Goal: Task Accomplishment & Management: Complete application form

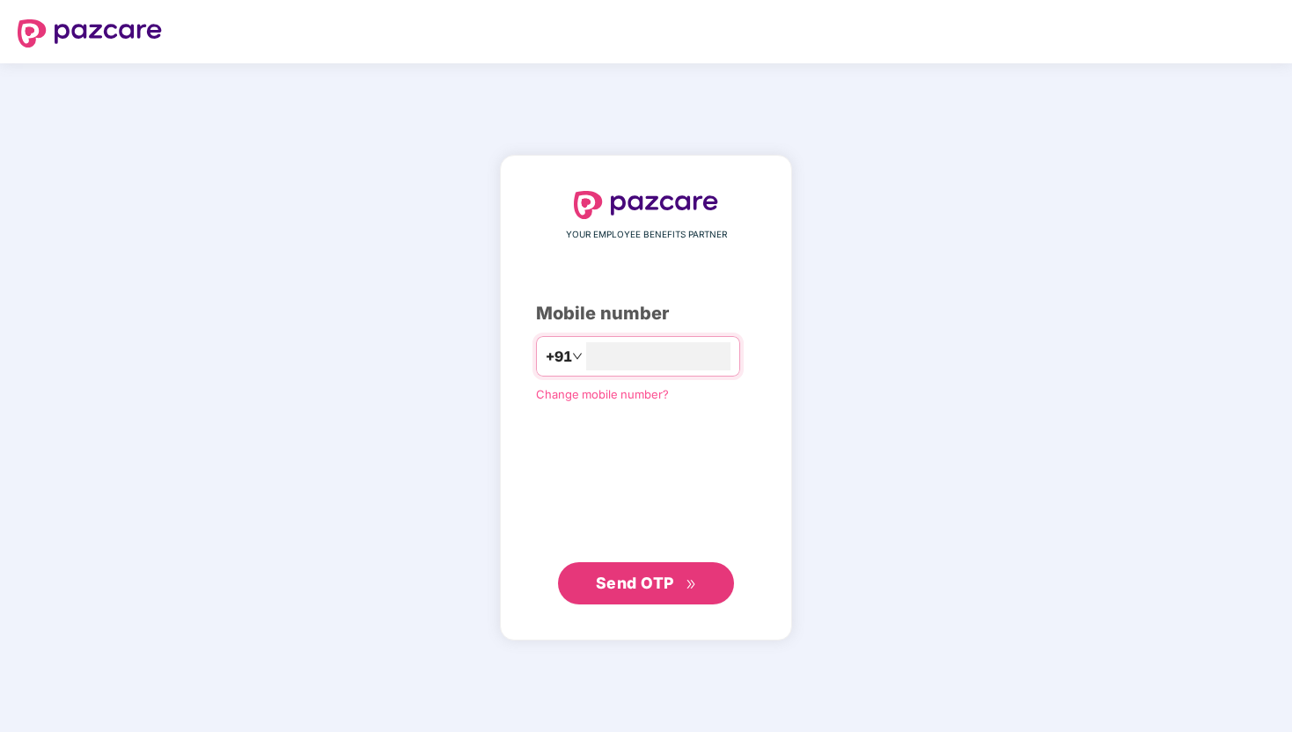
type input "**********"
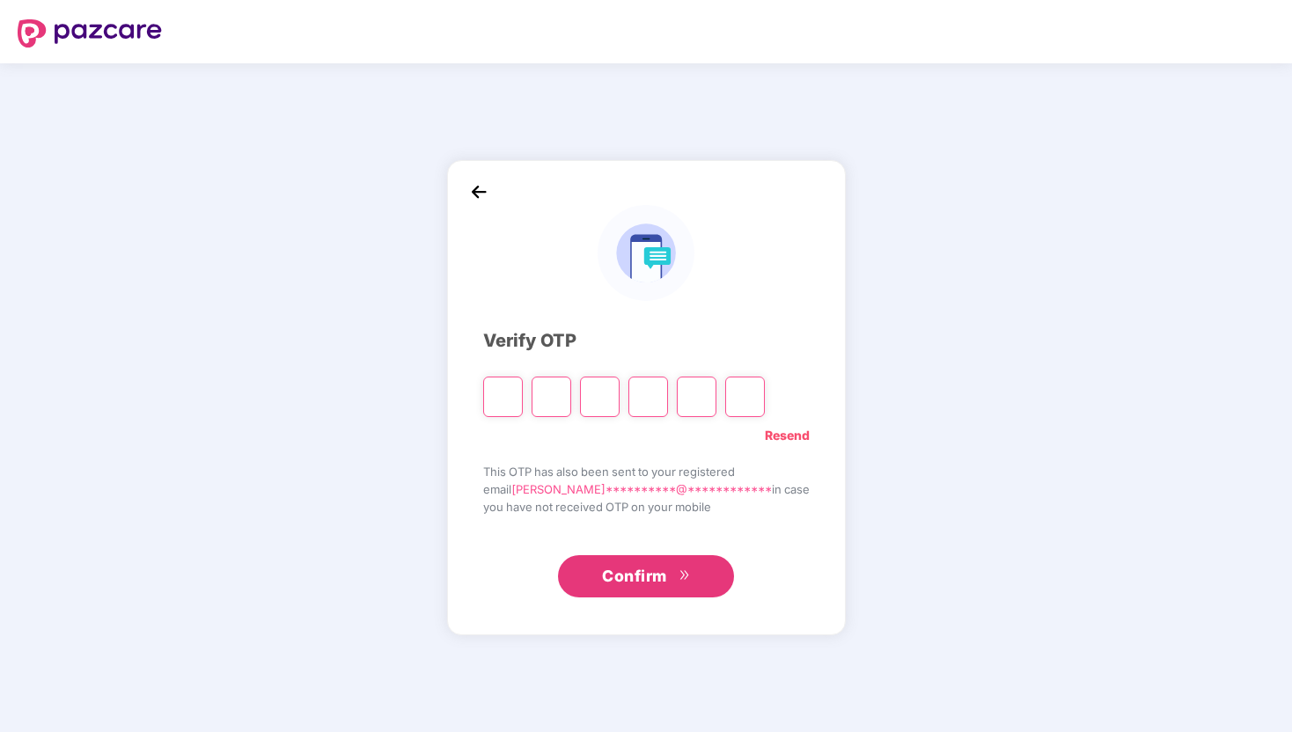
type input "*"
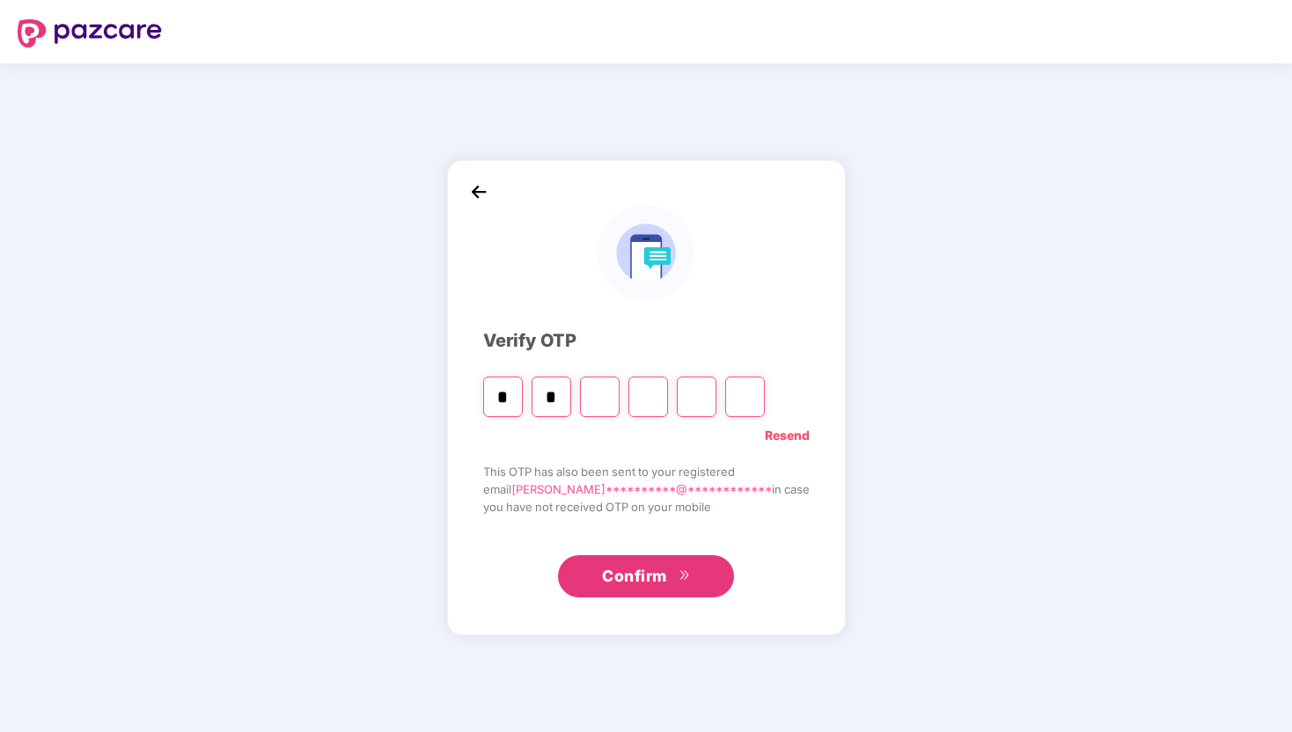
type input "*"
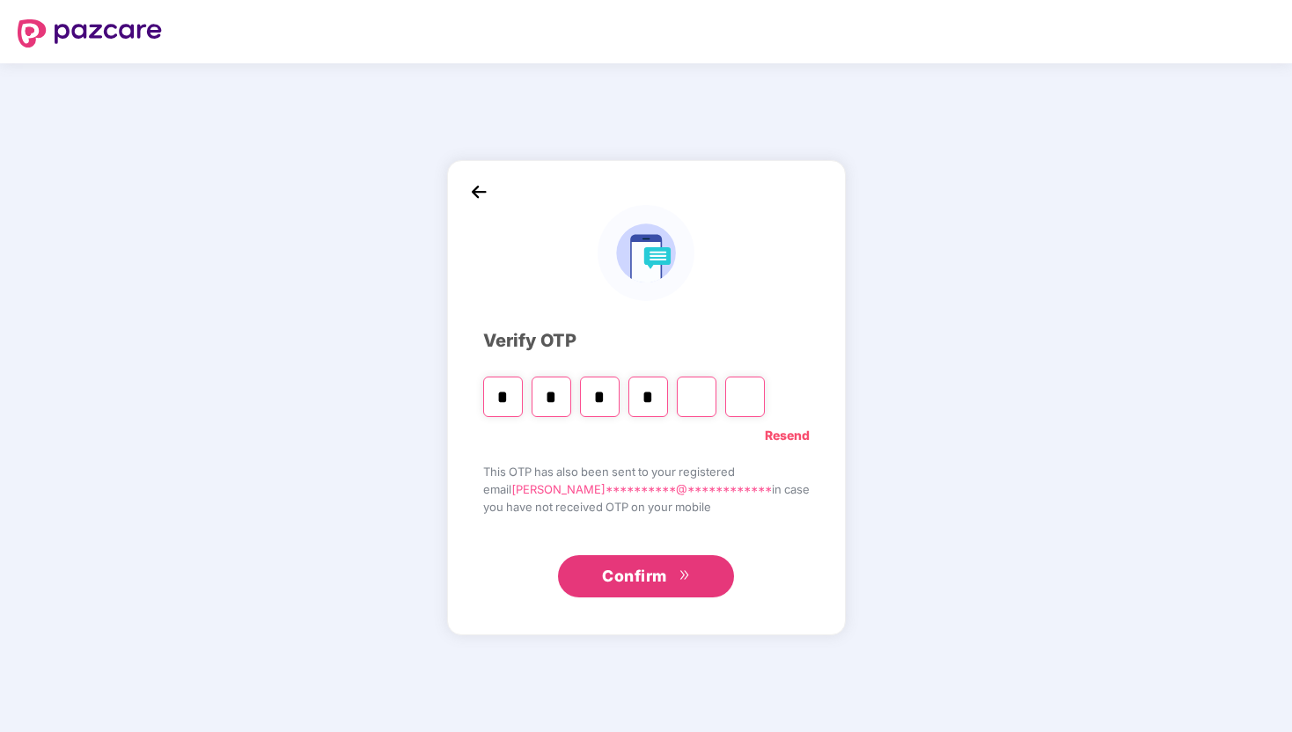
type input "*"
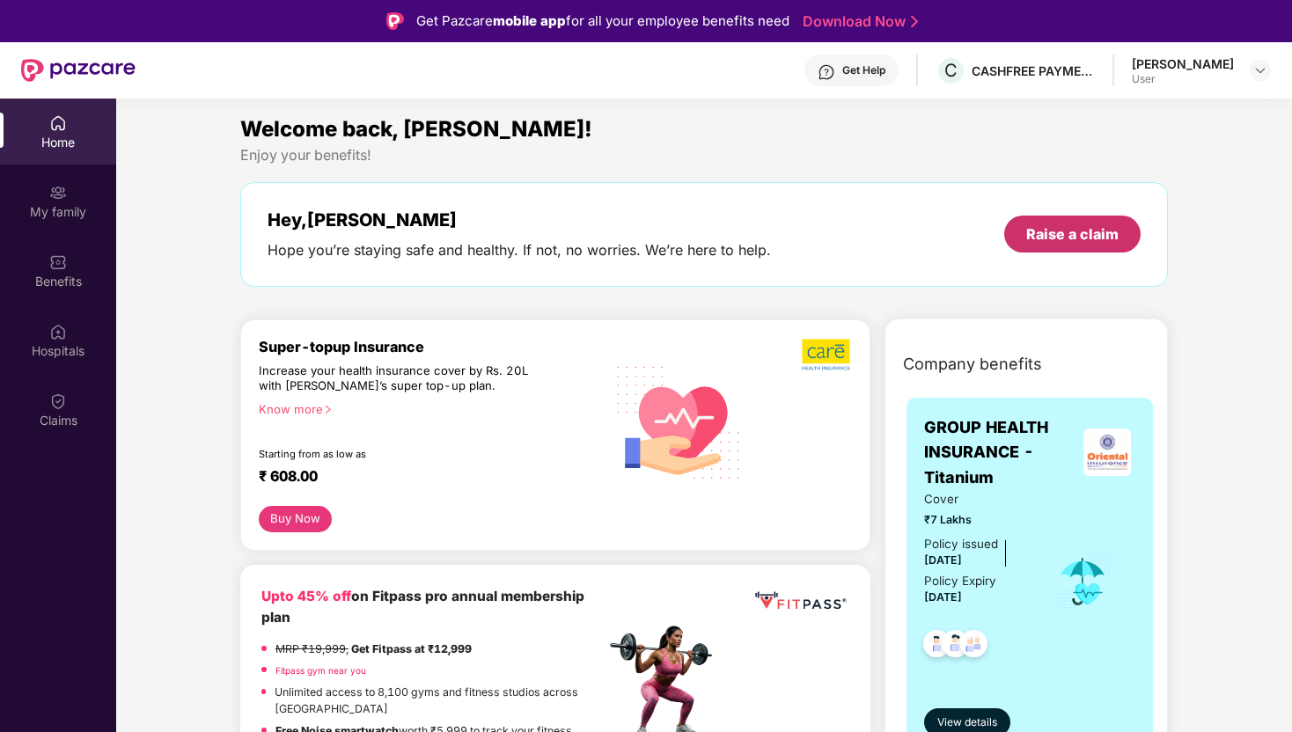
click at [1060, 232] on div "Raise a claim" at bounding box center [1073, 234] width 92 height 19
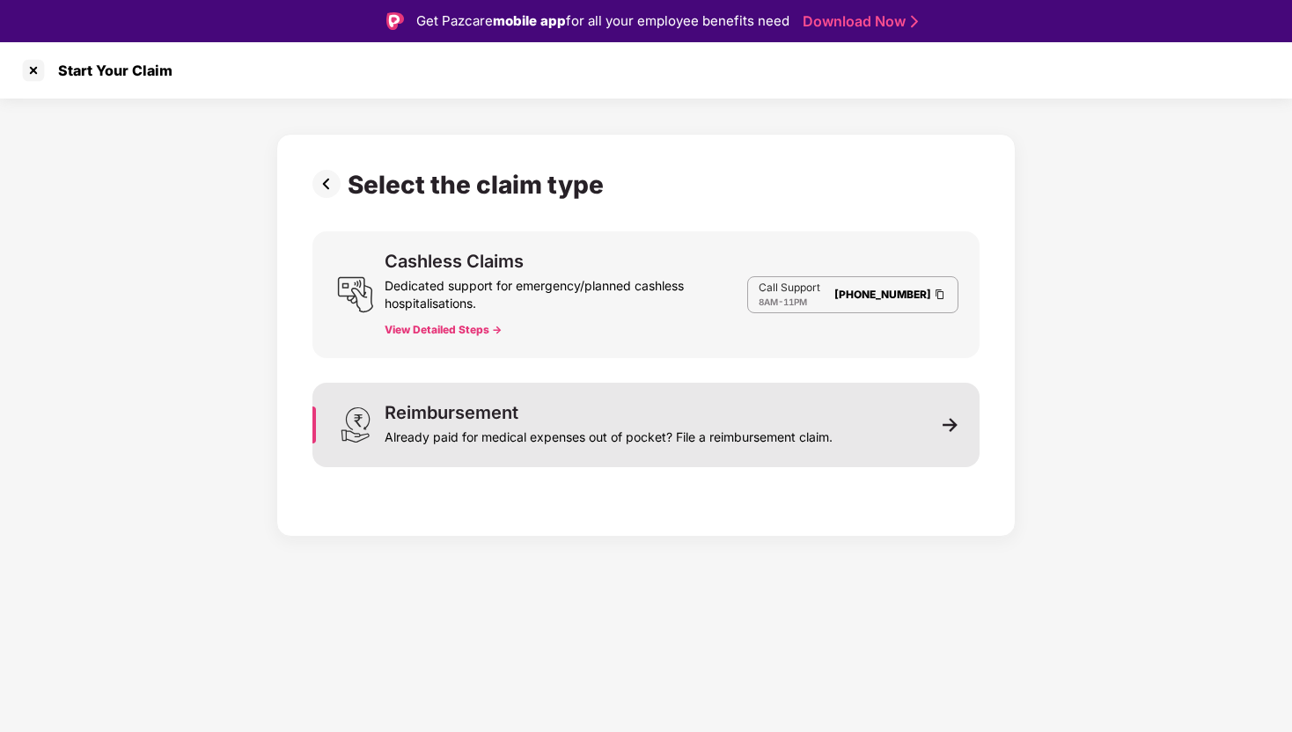
click at [900, 450] on div "Reimbursement Already paid for medical expenses out of pocket? File a reimburse…" at bounding box center [646, 425] width 667 height 85
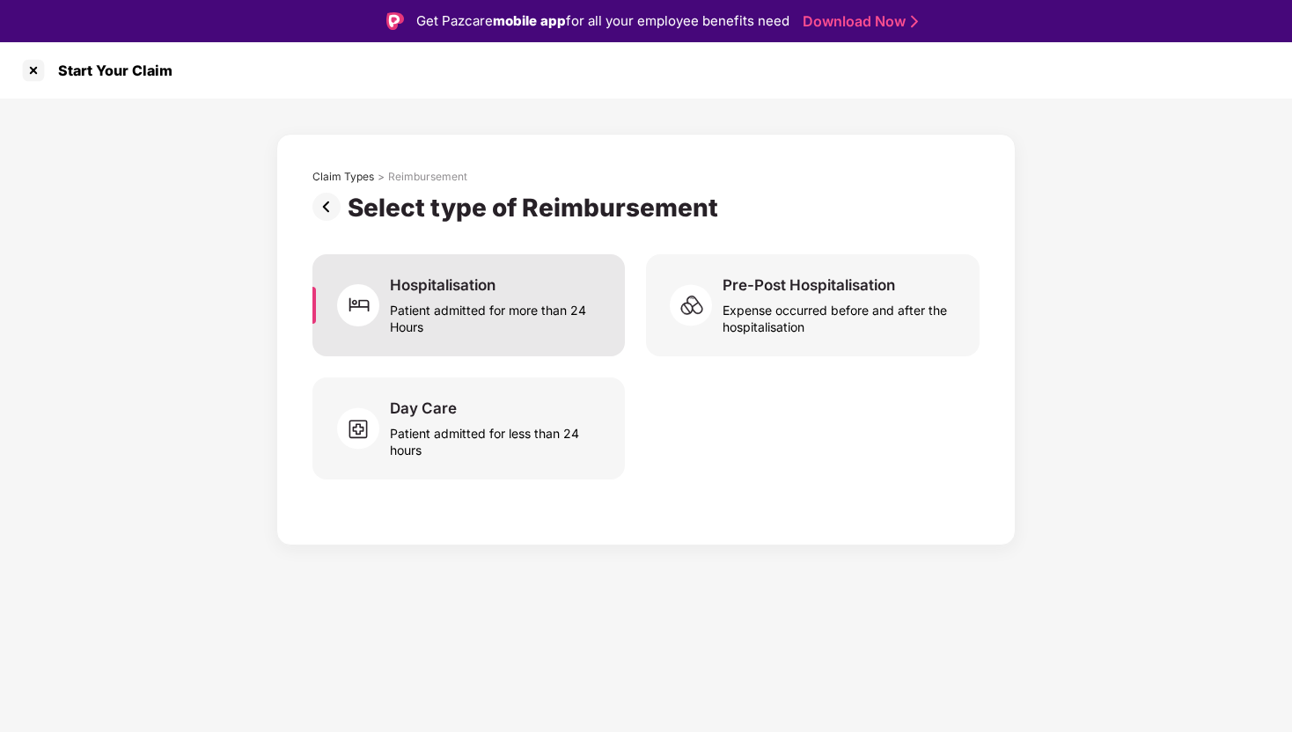
click at [488, 331] on div "Patient admitted for more than 24 Hours" at bounding box center [497, 315] width 214 height 40
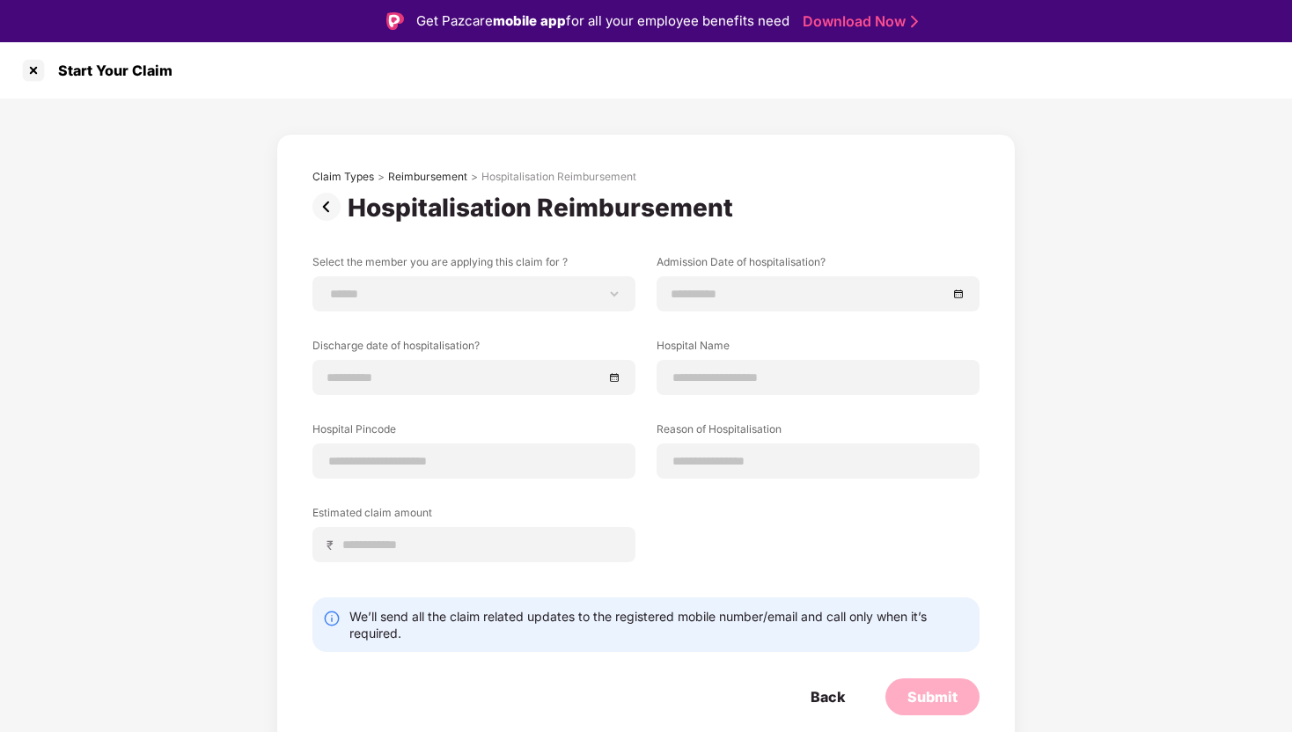
scroll to position [42, 0]
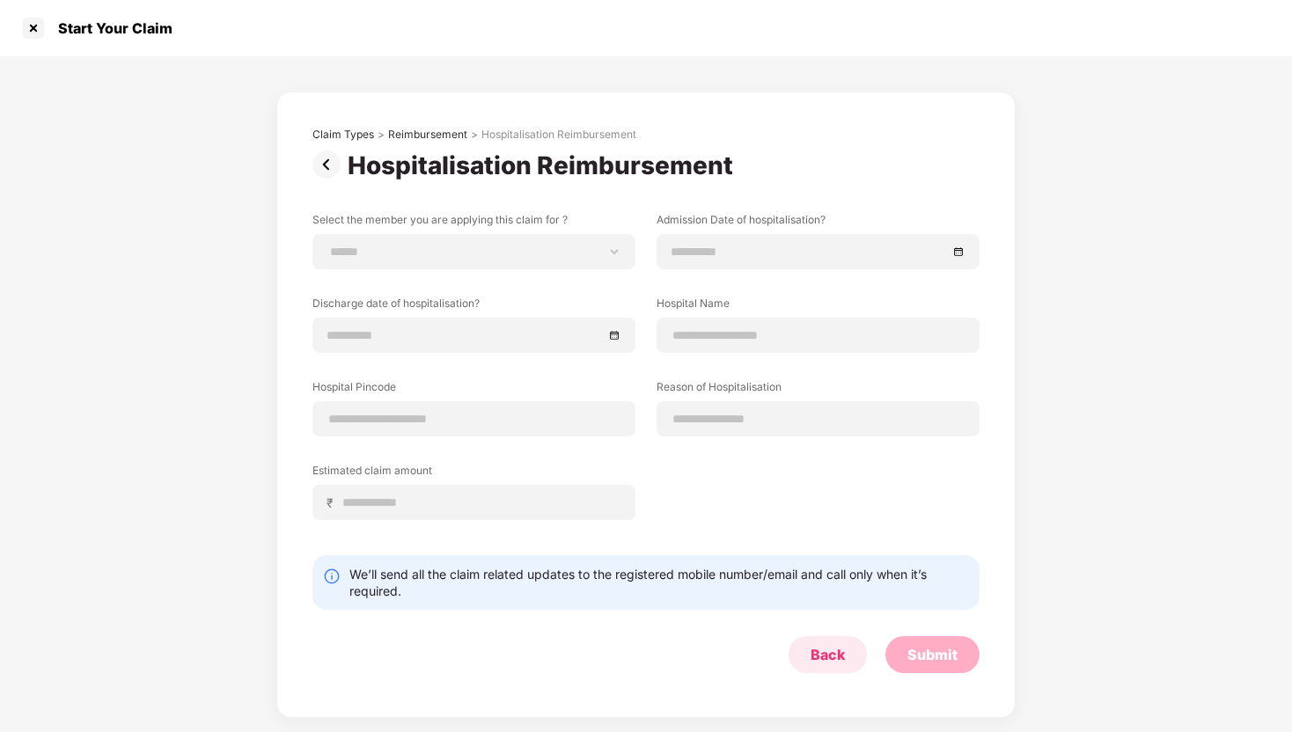
click at [835, 657] on div "Back" at bounding box center [828, 654] width 34 height 19
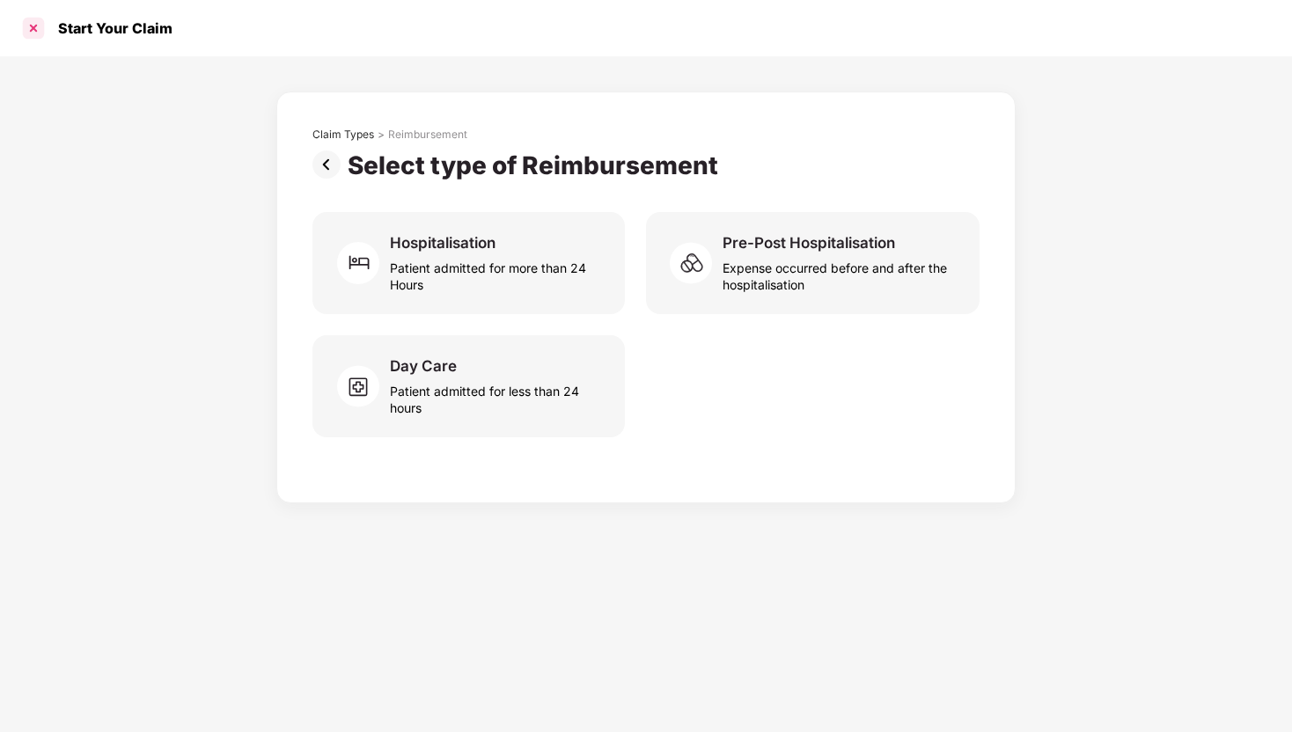
click at [41, 33] on div at bounding box center [33, 28] width 28 height 28
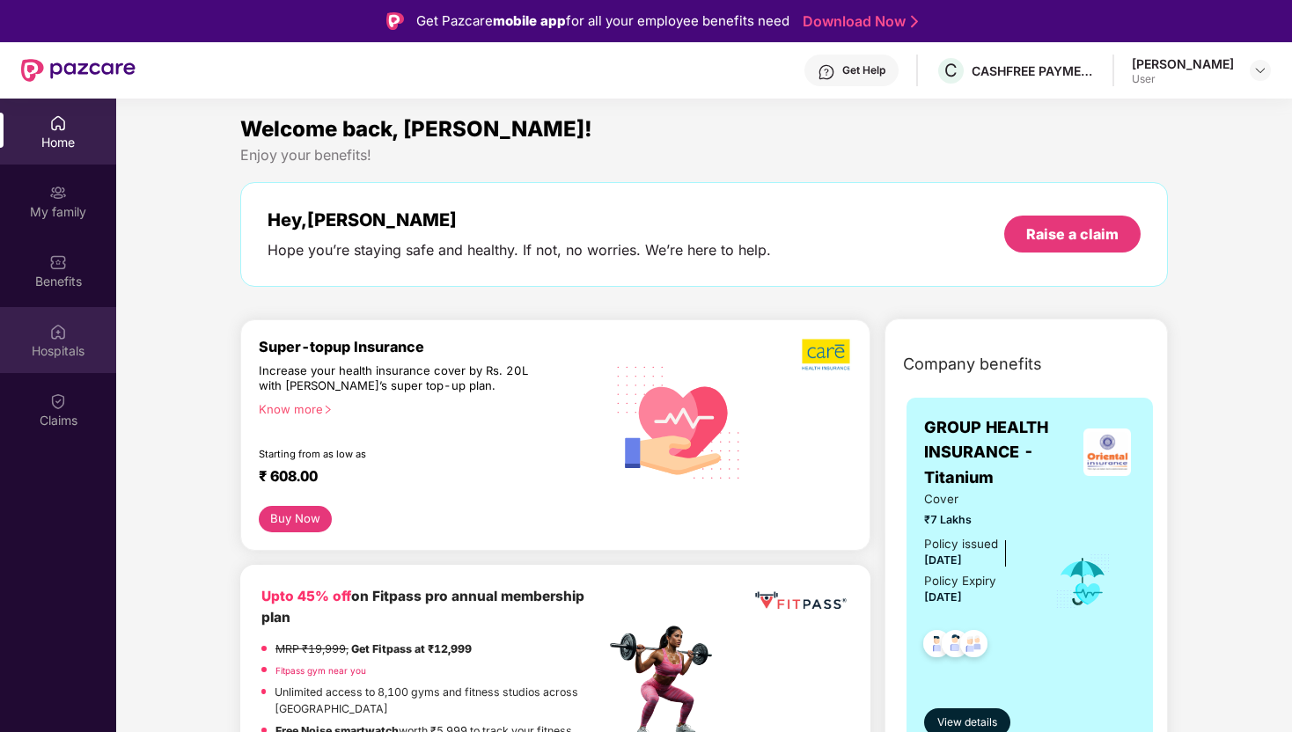
click at [53, 343] on div "Hospitals" at bounding box center [58, 351] width 116 height 18
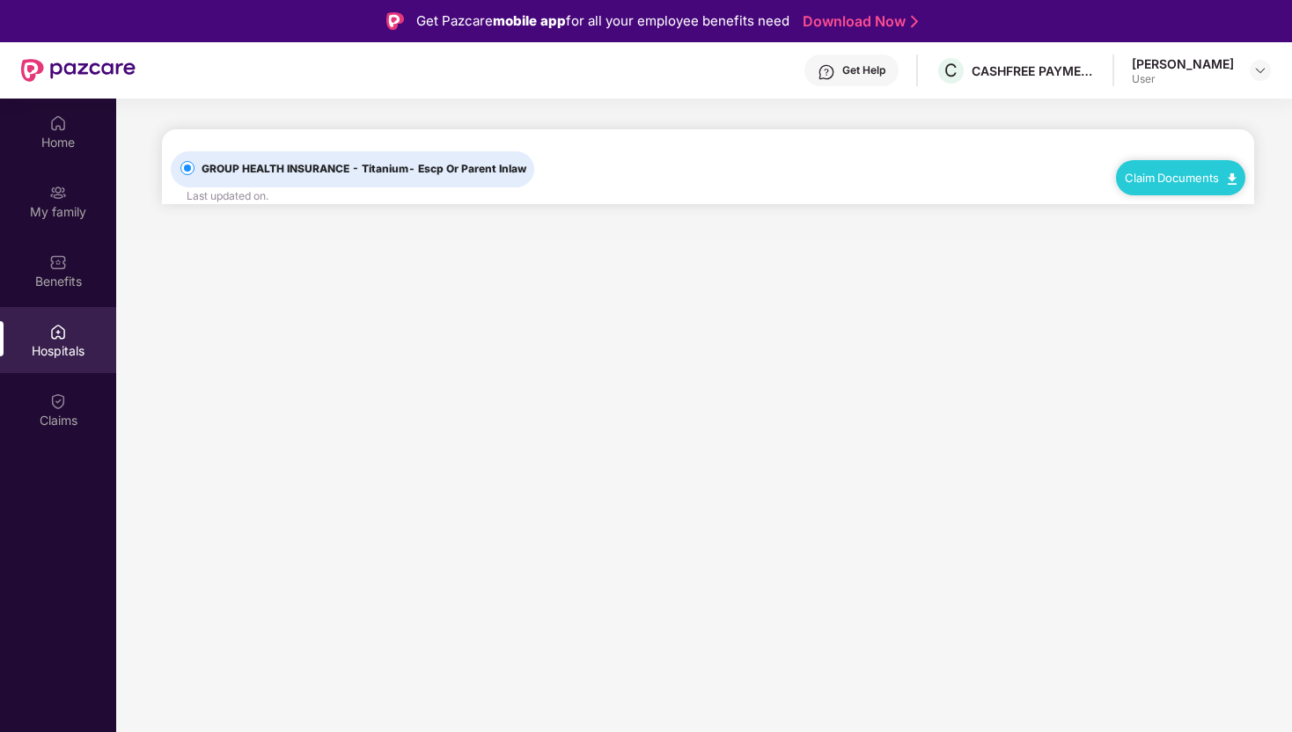
click at [1189, 167] on div "Claim Documents" at bounding box center [1180, 177] width 129 height 35
click at [1241, 180] on div "Claim Documents" at bounding box center [1180, 177] width 129 height 35
click at [1228, 180] on img at bounding box center [1232, 178] width 9 height 11
click at [1224, 208] on link "Claim Form" at bounding box center [1188, 208] width 114 height 38
